Goal: Task Accomplishment & Management: Contribute content

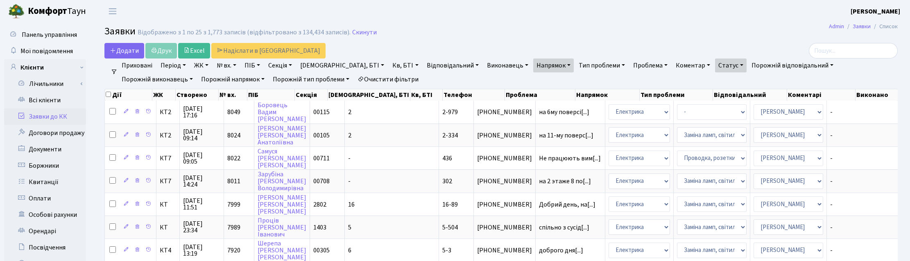
select select "25"
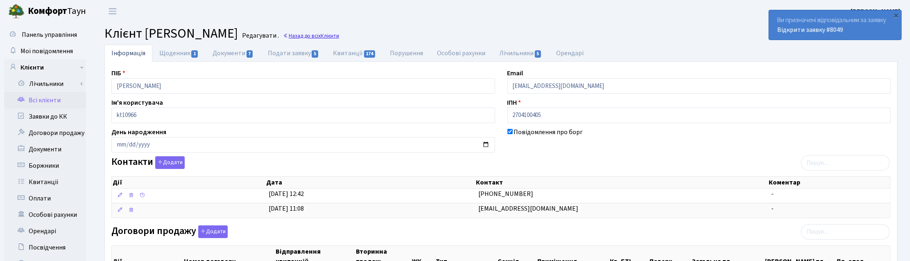
click at [339, 36] on link "Назад до всіх Клієнти" at bounding box center [311, 36] width 56 height 8
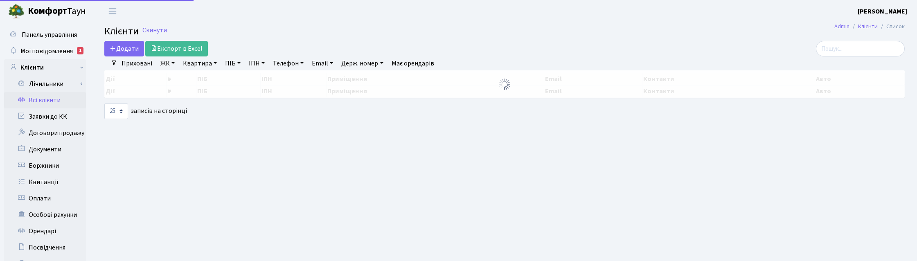
select select "25"
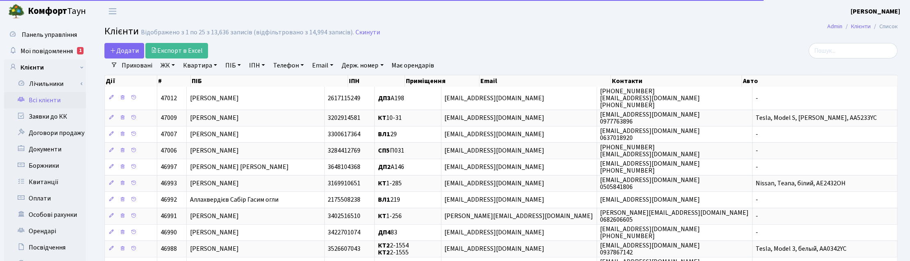
click at [208, 66] on link "Квартира" at bounding box center [200, 66] width 41 height 14
click at [228, 66] on link "ПІБ" at bounding box center [233, 66] width 22 height 14
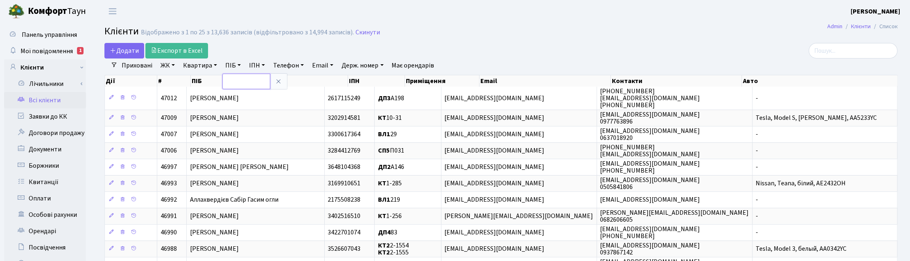
click at [232, 80] on input "text" at bounding box center [246, 82] width 48 height 16
type input "фра"
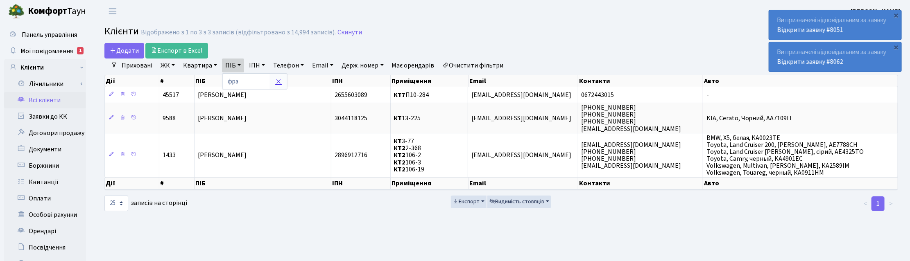
click at [277, 76] on link at bounding box center [278, 82] width 17 height 16
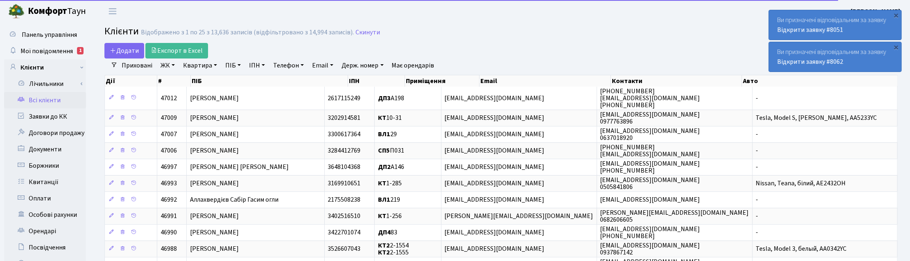
click at [211, 66] on link "Квартира" at bounding box center [200, 66] width 41 height 14
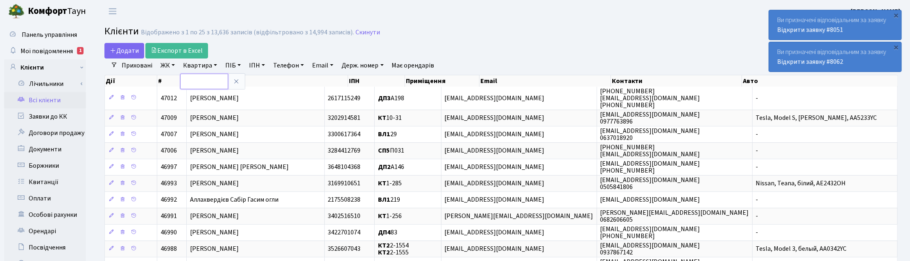
click at [209, 79] on input "text" at bounding box center [204, 82] width 48 height 16
type input "12-132"
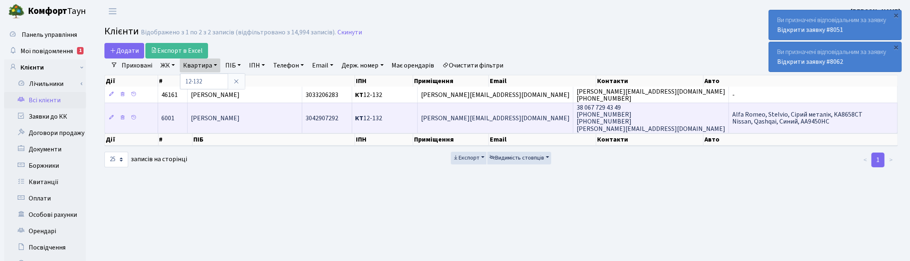
click at [239, 120] on span "Пятницький Володимир Вікторович" at bounding box center [215, 118] width 49 height 9
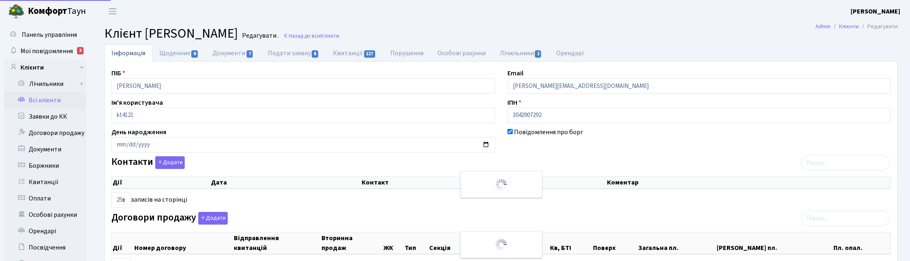
select select "25"
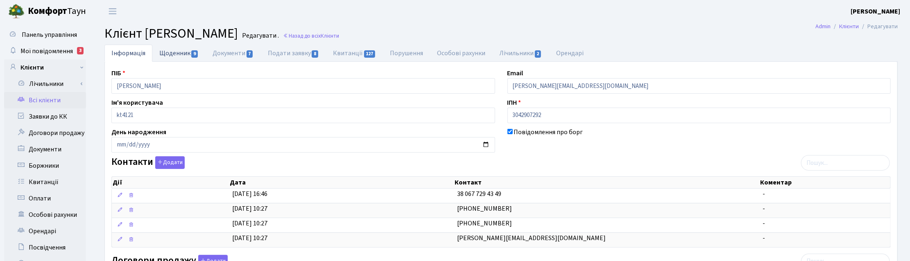
click at [178, 52] on link "Щоденник 9" at bounding box center [178, 53] width 53 height 17
select select "25"
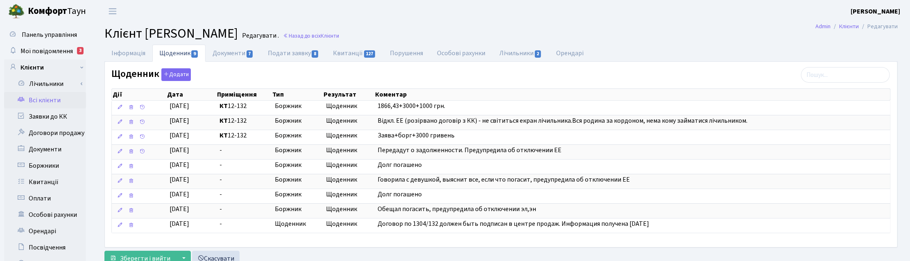
click at [705, 37] on h2 "Клієнт Пятницький Володимир Вікторович Редагувати . Назад до всіх Клієнти" at bounding box center [500, 34] width 793 height 16
click at [339, 36] on link "Назад до всіх Клієнти" at bounding box center [311, 36] width 56 height 8
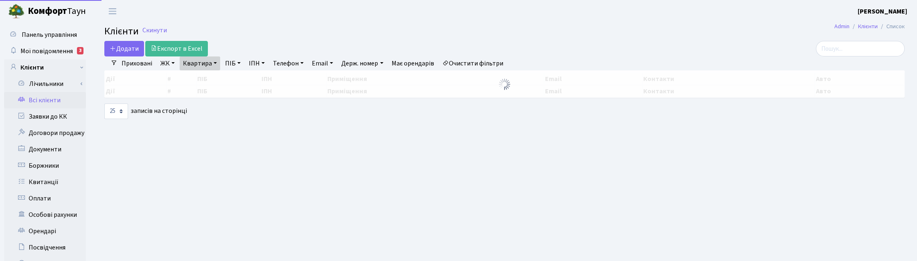
select select "25"
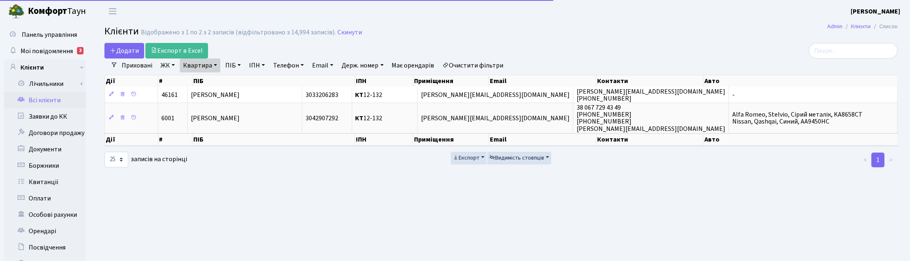
click at [219, 66] on link "Квартира" at bounding box center [200, 66] width 41 height 14
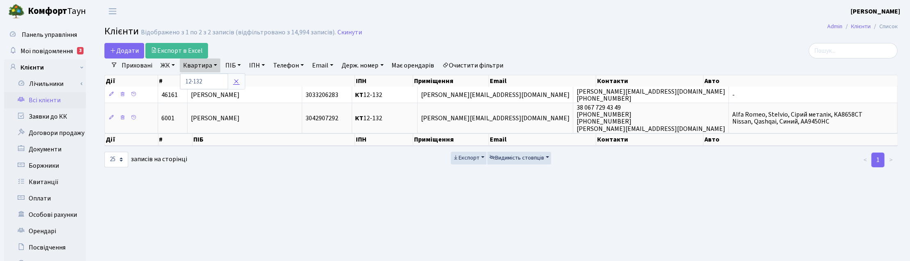
click at [242, 79] on link at bounding box center [236, 82] width 17 height 16
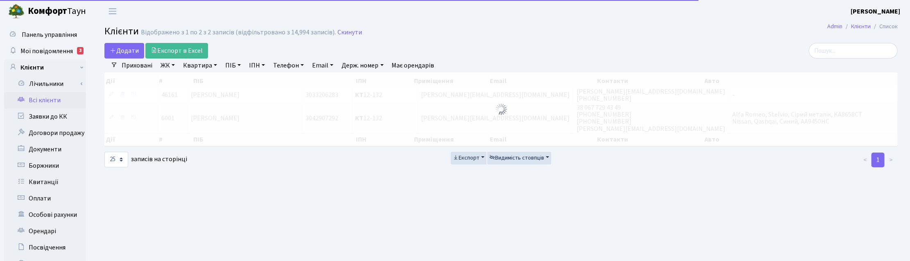
click at [233, 67] on link "ПІБ" at bounding box center [233, 66] width 22 height 14
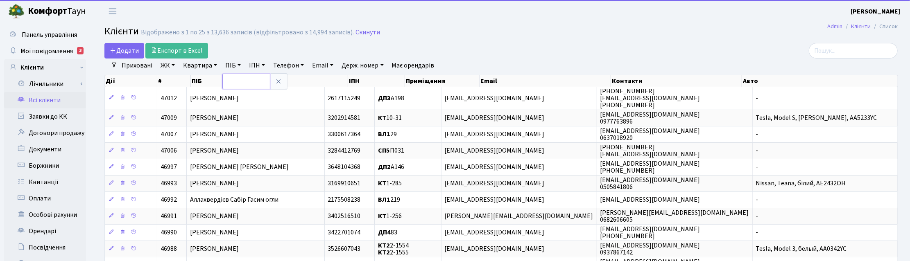
click at [234, 80] on input "text" at bounding box center [246, 82] width 48 height 16
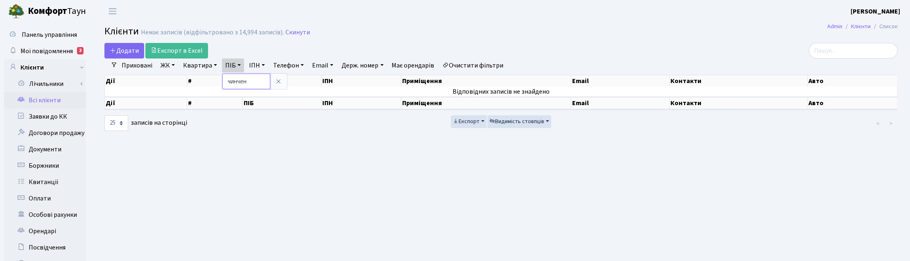
click at [235, 82] on input "чинчен" at bounding box center [246, 82] width 48 height 16
click at [253, 79] on input "чинчен" at bounding box center [246, 82] width 48 height 16
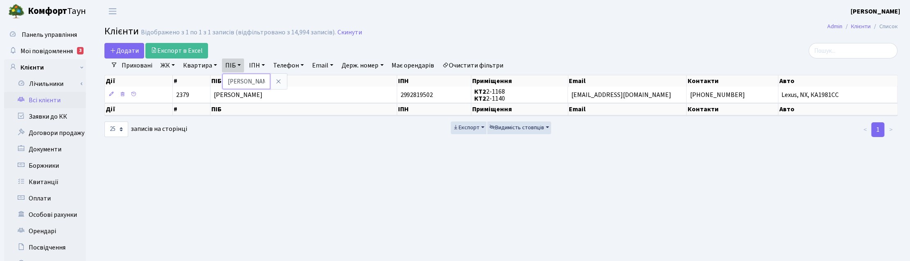
click at [234, 82] on input "чинч" at bounding box center [246, 82] width 48 height 16
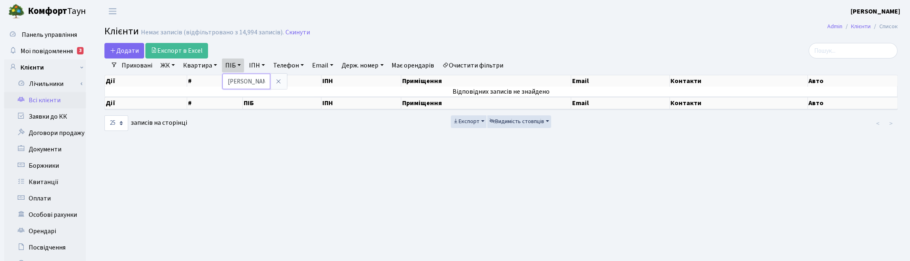
click at [234, 82] on input "чінч" at bounding box center [246, 82] width 48 height 16
click at [231, 82] on input "чінч" at bounding box center [246, 82] width 48 height 16
type input "ч"
type input "ченч"
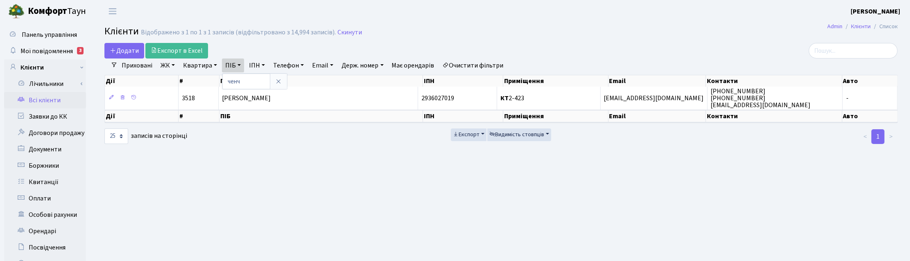
click at [531, 17] on header "Комфорт Таун Корчун І. С. Мій обліковий запис Вийти" at bounding box center [455, 11] width 910 height 23
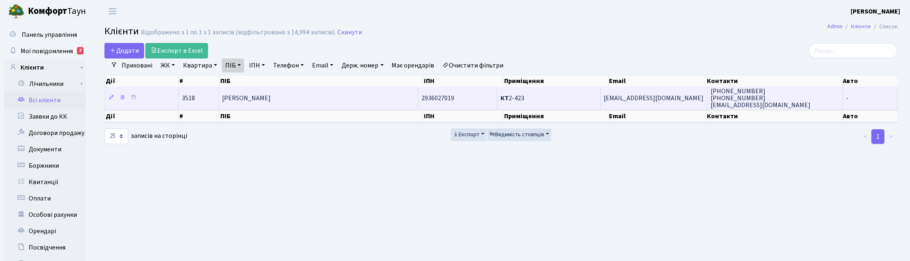
click at [271, 99] on span "[PERSON_NAME]" at bounding box center [246, 98] width 49 height 9
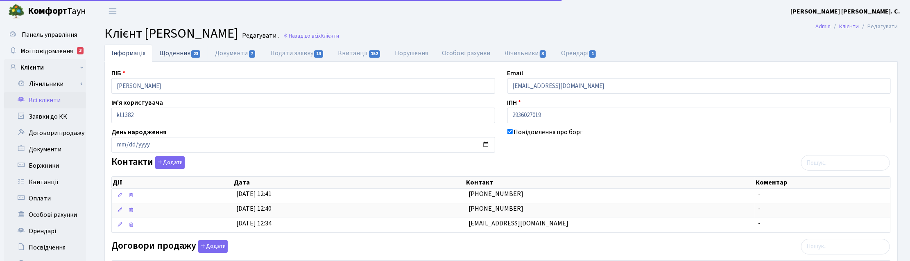
click at [169, 54] on link "Щоденник 23" at bounding box center [180, 53] width 56 height 17
select select "25"
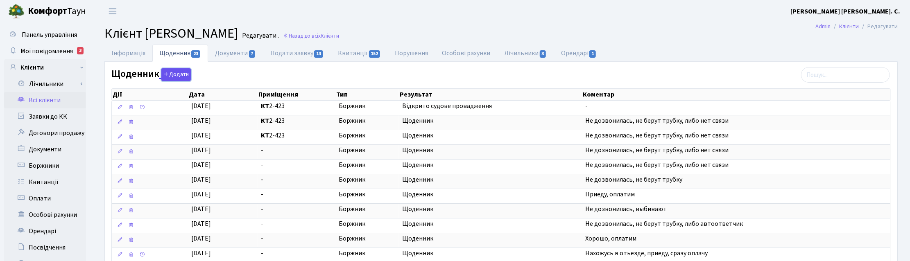
click at [175, 76] on button "Додати" at bounding box center [175, 74] width 29 height 13
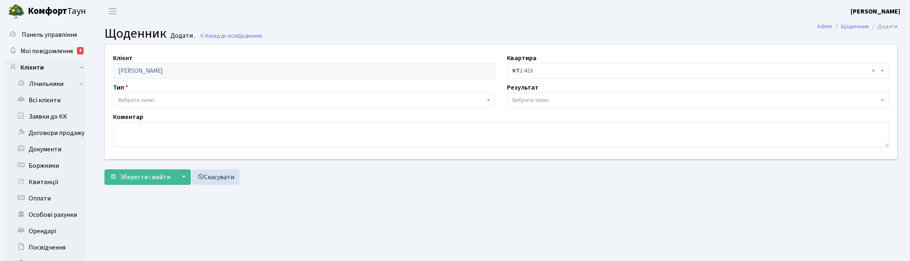
drag, startPoint x: 499, startPoint y: 198, endPoint x: 490, endPoint y: 191, distance: 12.0
click at [499, 198] on main "Admin Щоденник Додати Щоденник Додати . Назад до всіх Щоденник Клієнт [PERSON_N…" at bounding box center [501, 207] width 818 height 368
click at [132, 133] on textarea at bounding box center [501, 134] width 776 height 25
paste textarea "[DATE] - Ухвала про повернення суд.збору [DATE] - Відмовлено у відкритті провад…"
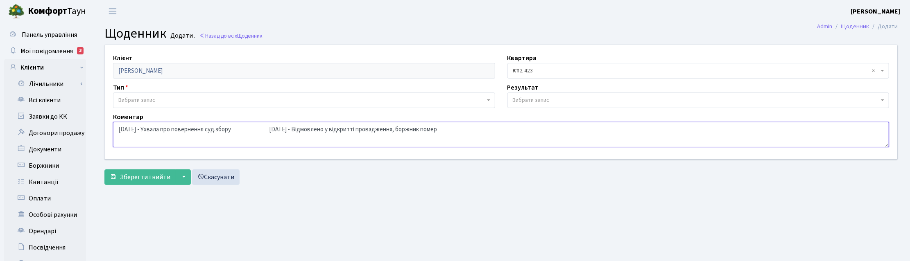
drag, startPoint x: 244, startPoint y: 128, endPoint x: 251, endPoint y: 128, distance: 7.0
click at [246, 128] on textarea "[DATE] - Ухвала про повернення суд.збору [DATE] - Відмовлено у відкритті провад…" at bounding box center [501, 134] width 776 height 25
type textarea "[DATE] - Ухвала про повернення суд.збору [DATE] - Відмовлено у відкритті провад…"
click at [133, 99] on span "Вибрати запис" at bounding box center [136, 100] width 37 height 8
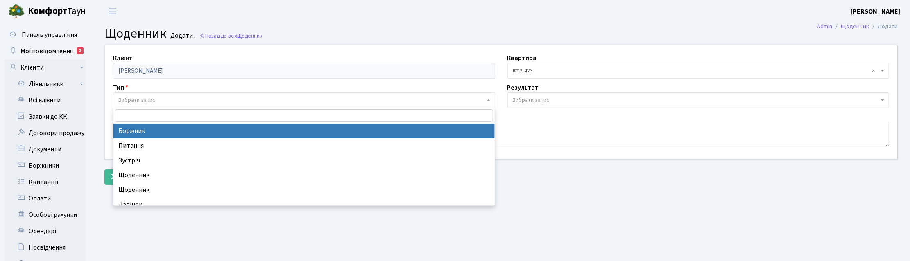
select select "189"
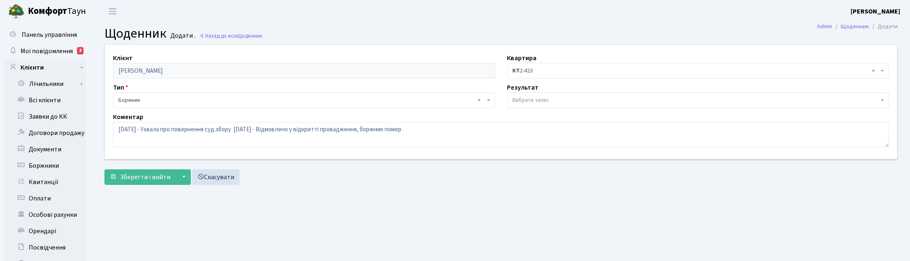
click at [537, 102] on span "Вибрати запис" at bounding box center [531, 100] width 37 height 8
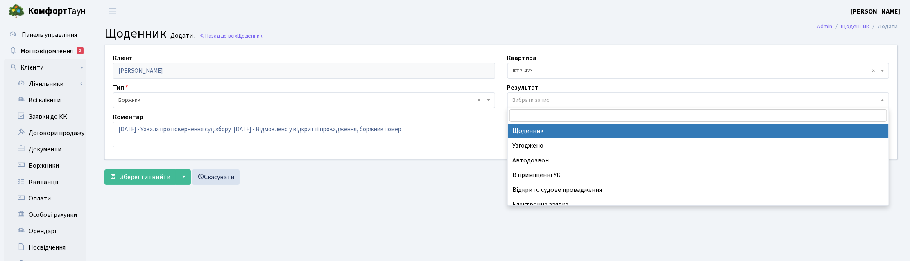
select select "14"
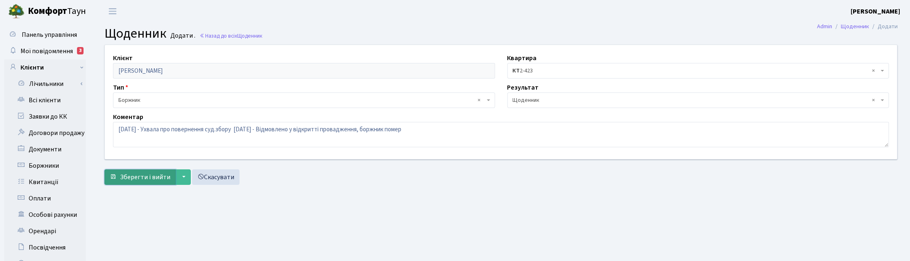
click at [133, 178] on span "Зберегти і вийти" at bounding box center [145, 177] width 50 height 9
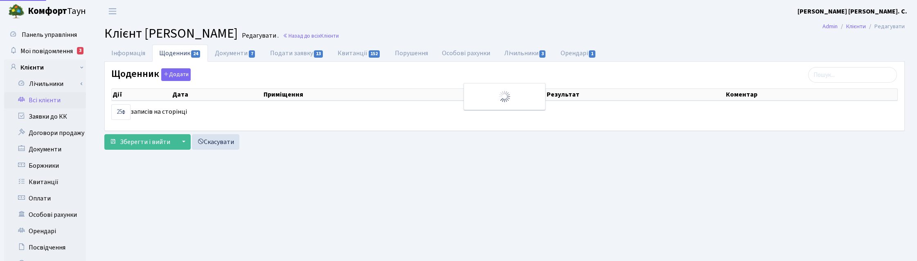
select select "25"
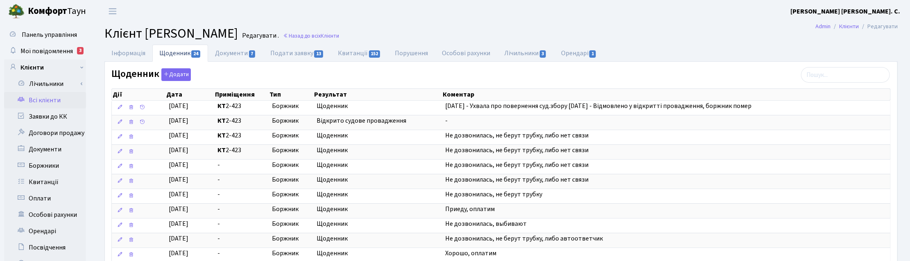
click at [756, 33] on h2 "Клієнт [PERSON_NAME] . Назад до всіх Клієнти" at bounding box center [500, 34] width 793 height 16
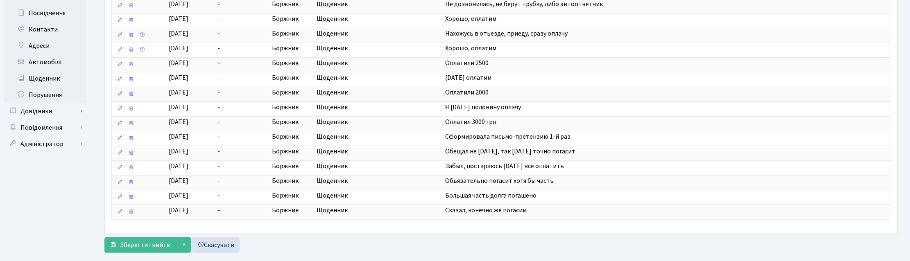
scroll to position [258, 0]
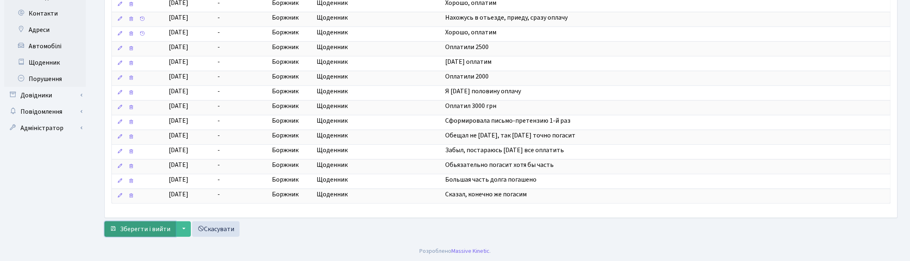
click at [133, 225] on span "Зберегти і вийти" at bounding box center [145, 229] width 50 height 9
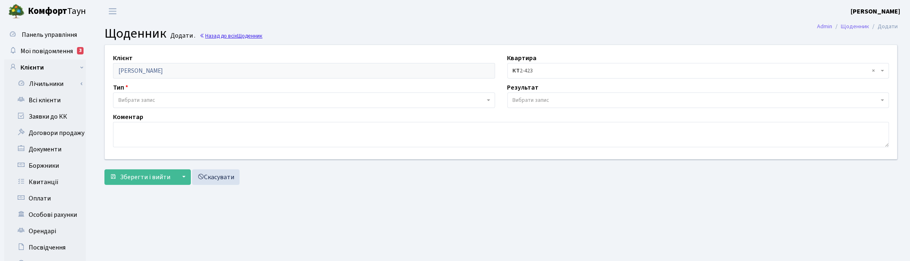
click at [228, 36] on link "Назад до всіх Щоденник" at bounding box center [230, 36] width 63 height 8
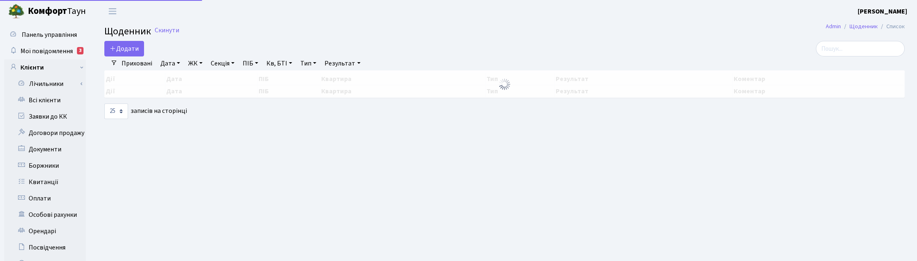
select select "25"
